Goal: Find specific page/section: Find specific page/section

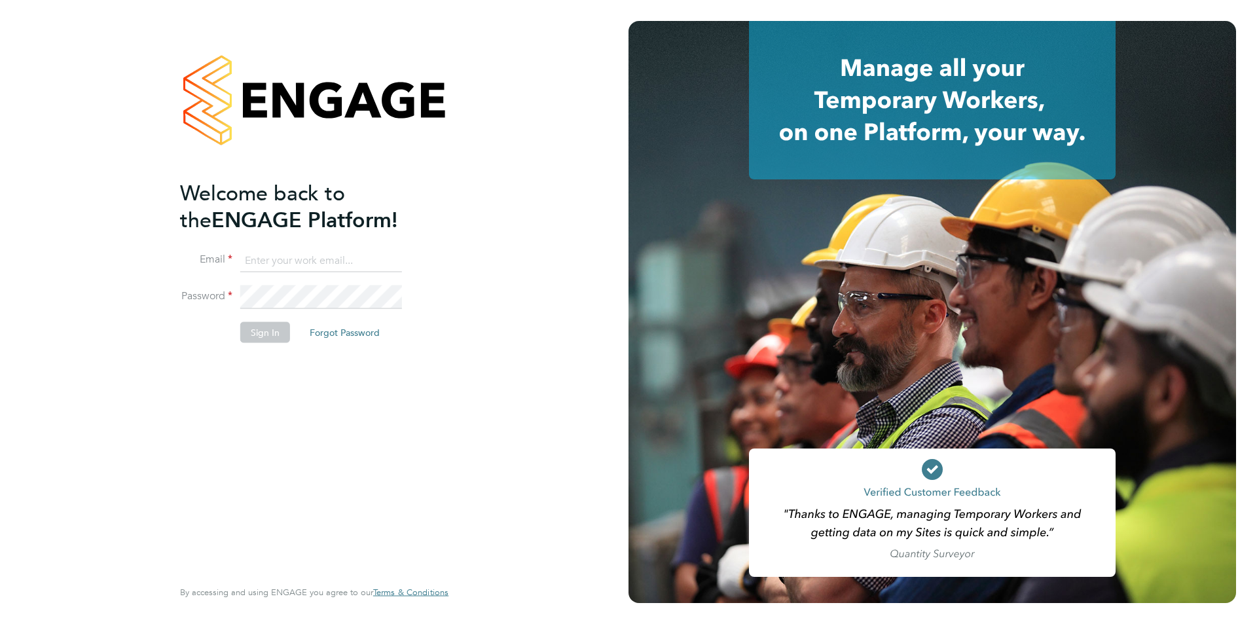
click at [356, 259] on input at bounding box center [321, 261] width 162 height 24
type input "emma.wood1@ncclondon.ac.uk"
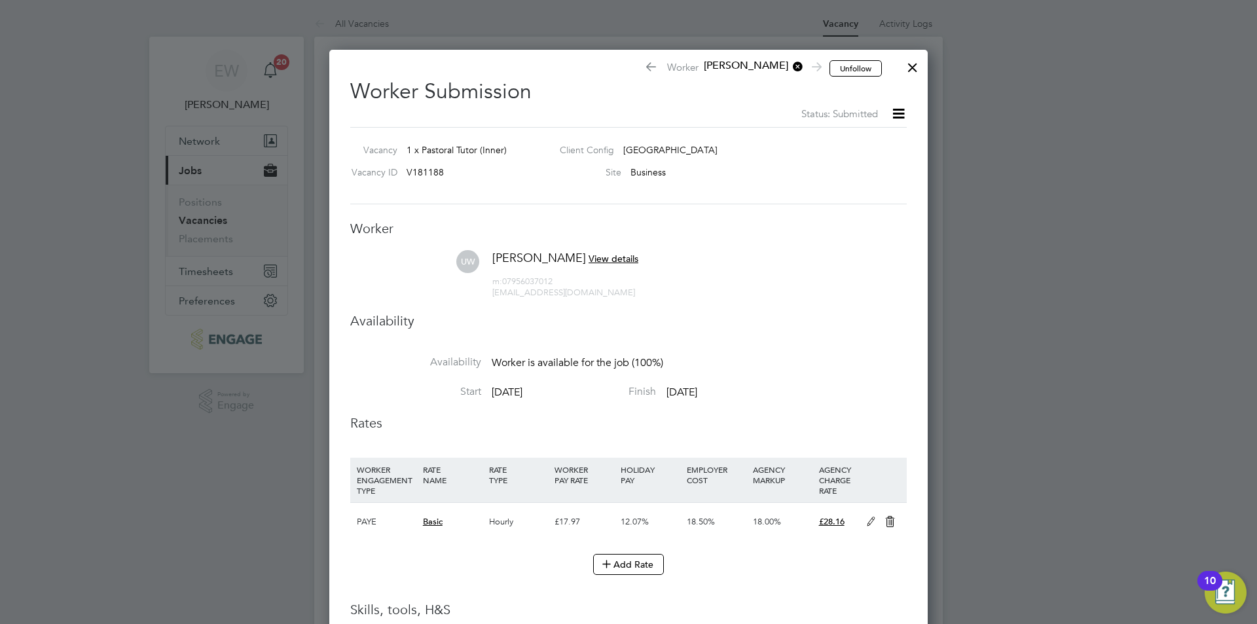
click at [921, 70] on div at bounding box center [913, 64] width 24 height 24
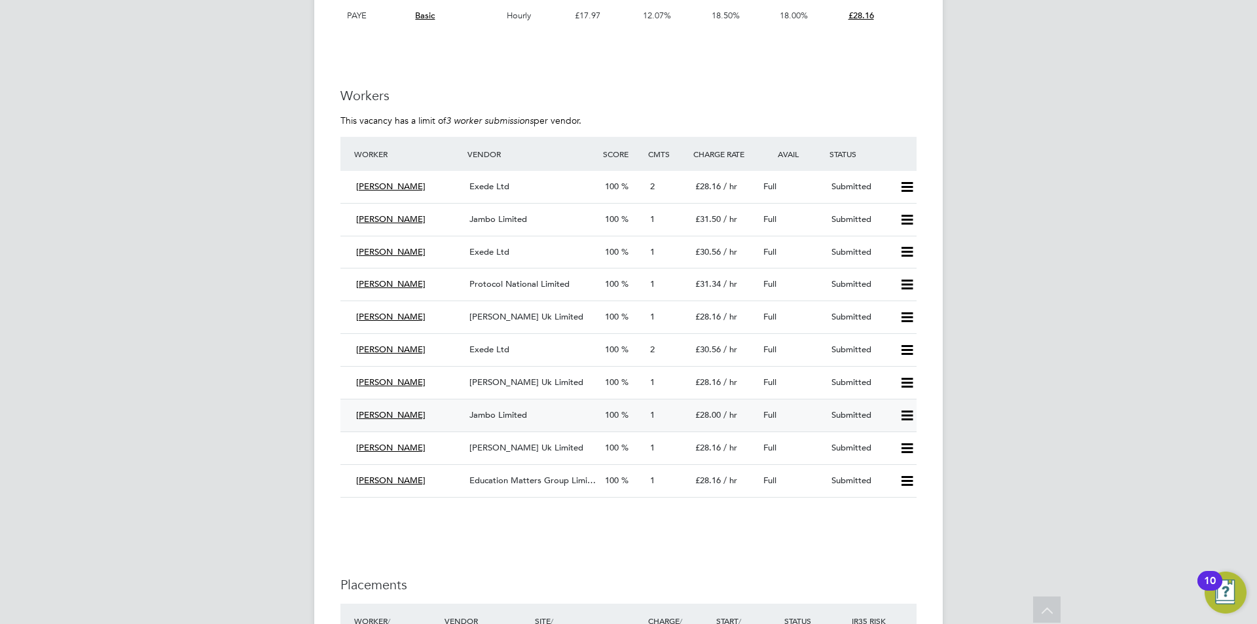
click at [908, 413] on icon at bounding box center [907, 416] width 16 height 10
click at [492, 320] on span "[PERSON_NAME] Uk Limited" at bounding box center [526, 316] width 114 height 11
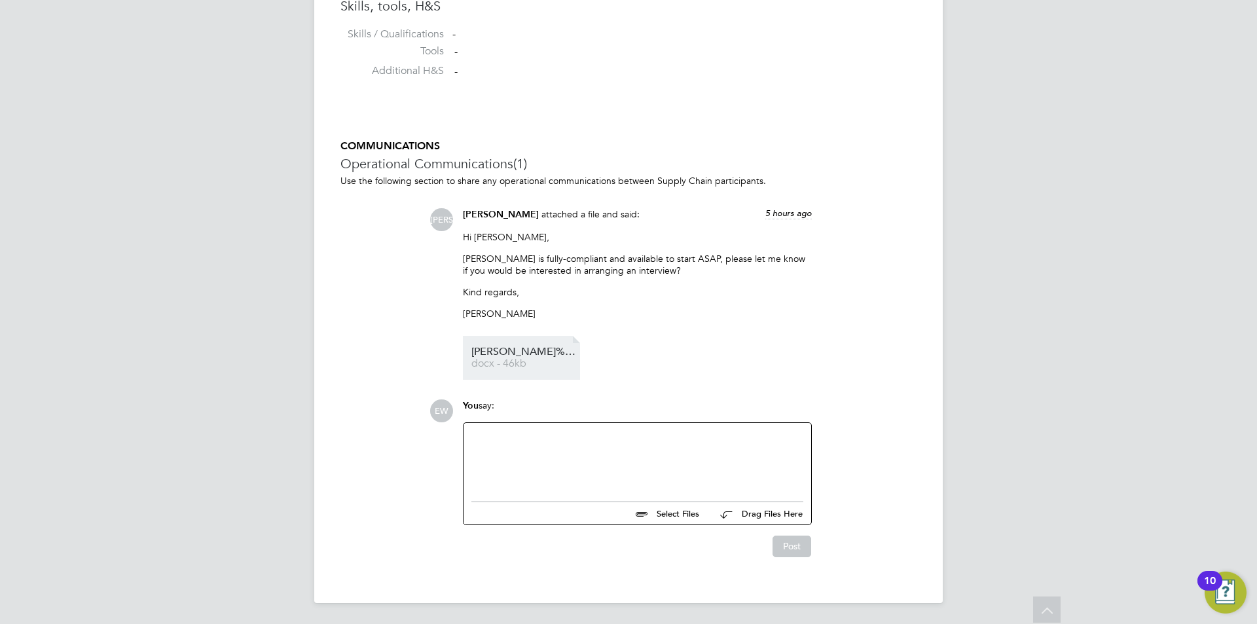
click at [549, 363] on span "docx - 46kb" at bounding box center [523, 364] width 105 height 10
